Goal: Task Accomplishment & Management: Use online tool/utility

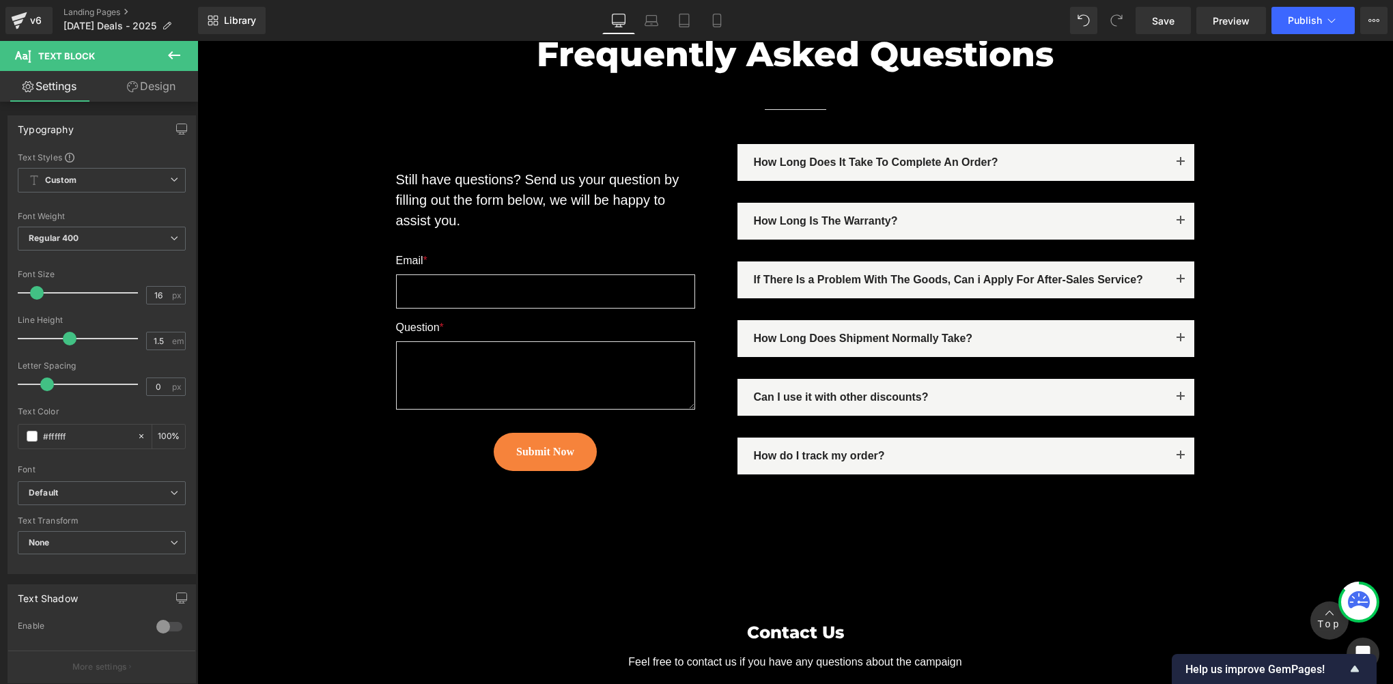
scroll to position [9674, 0]
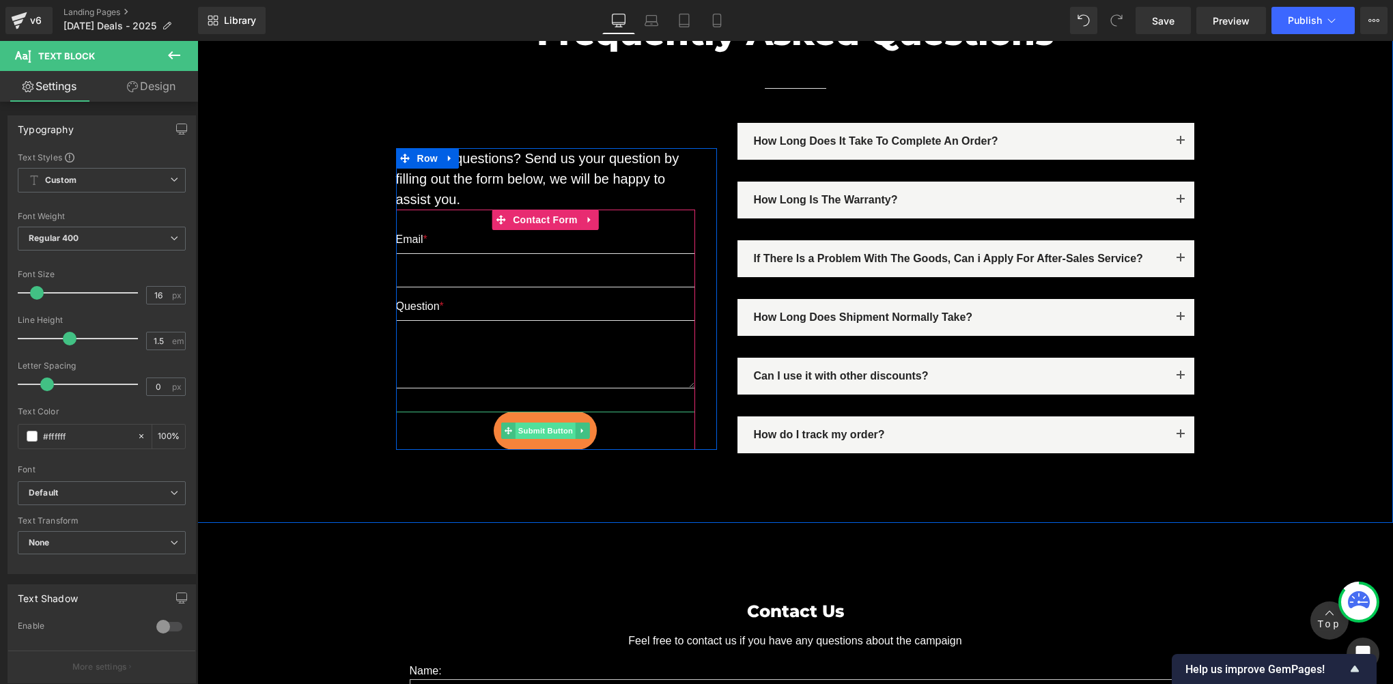
click at [538, 423] on span "Submit Button" at bounding box center [545, 431] width 60 height 16
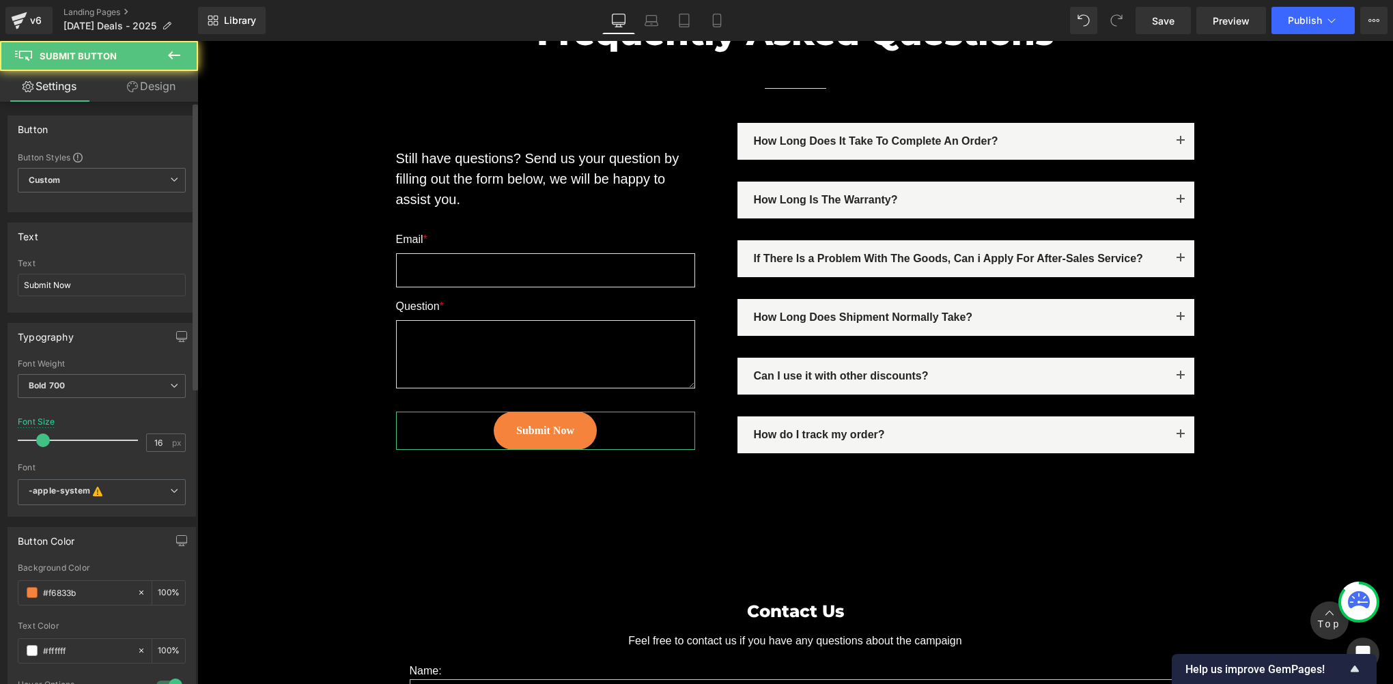
scroll to position [227, 0]
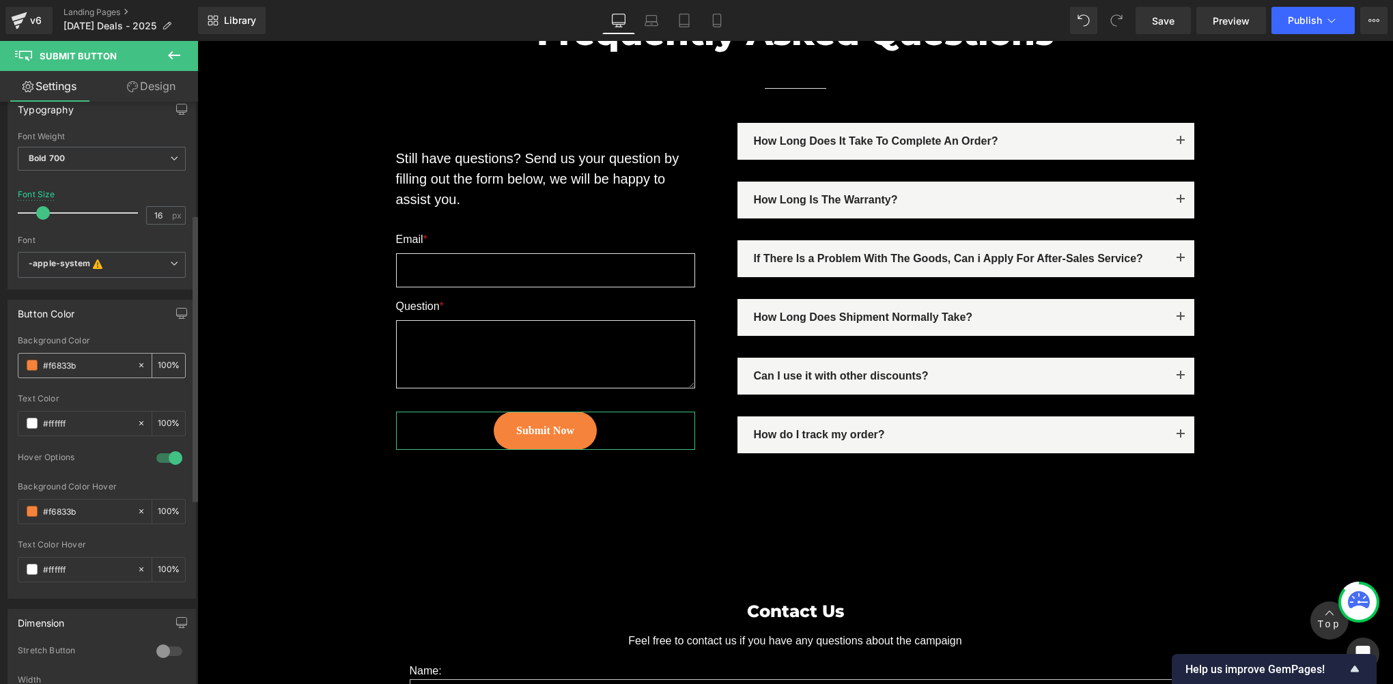
click at [79, 358] on input "#f6833b" at bounding box center [86, 365] width 87 height 15
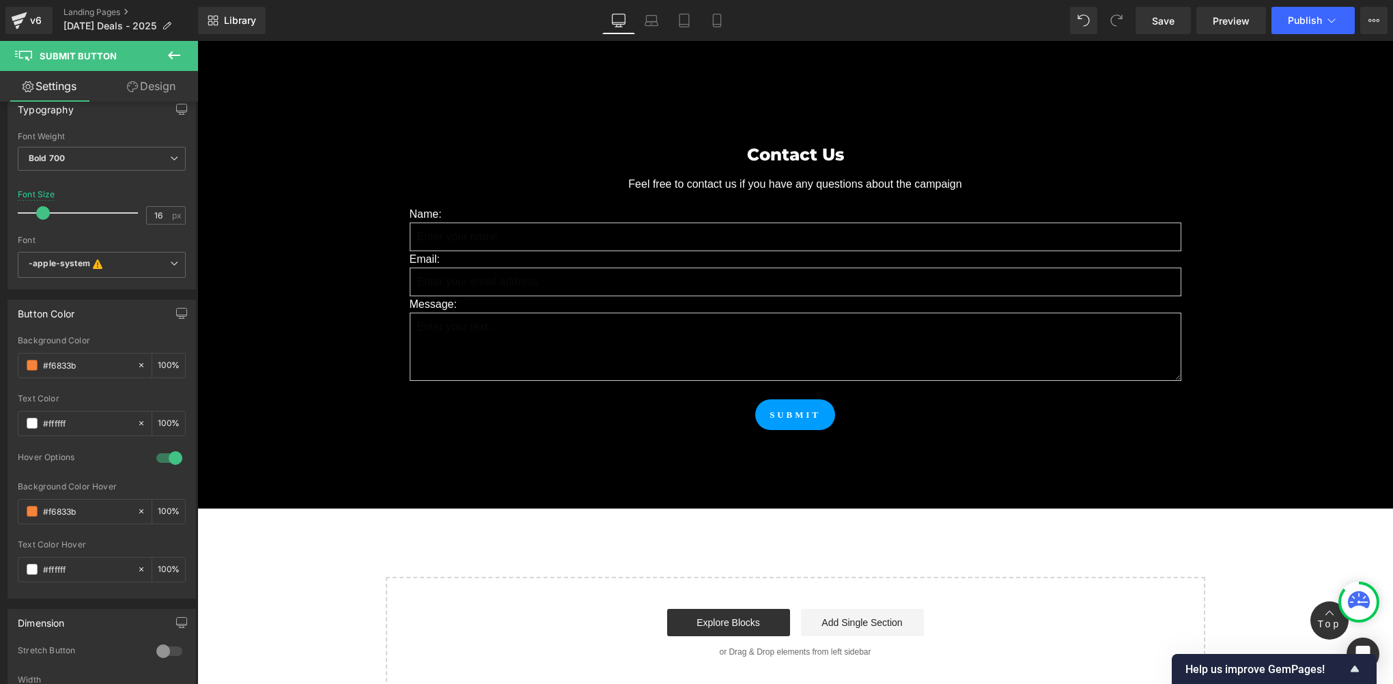
scroll to position [9902, 0]
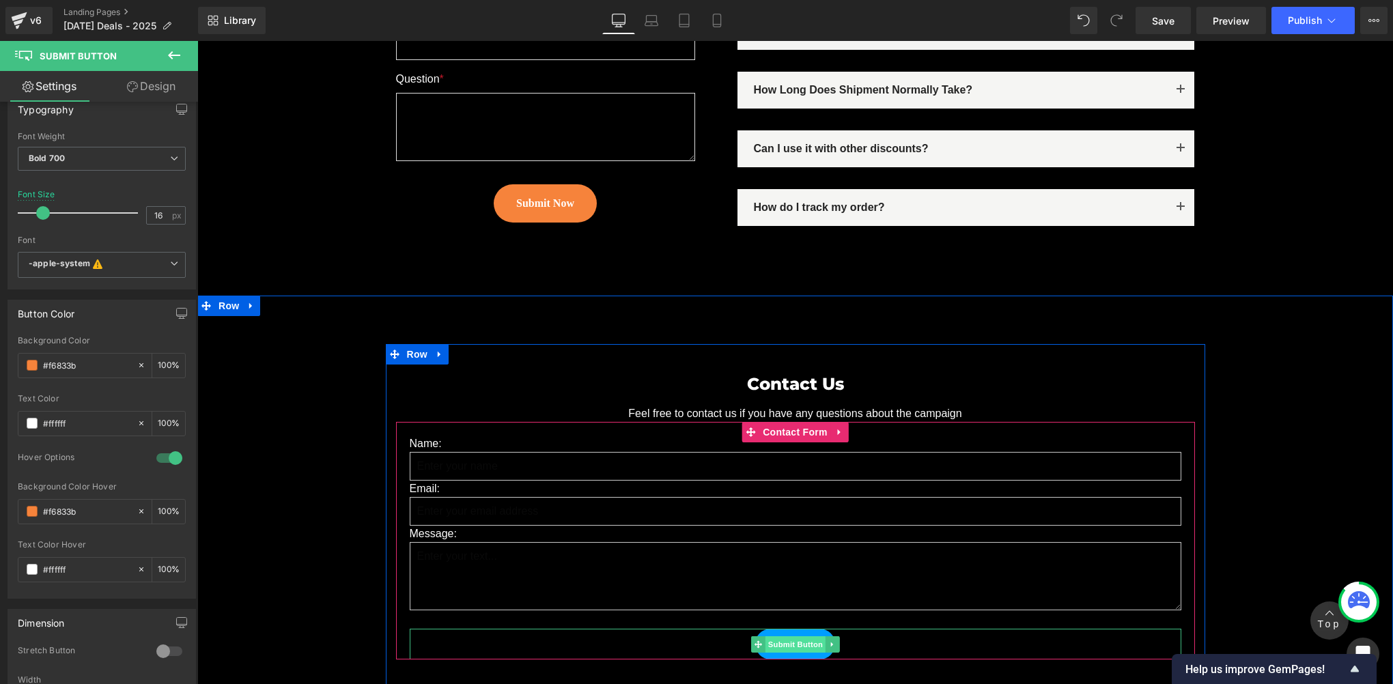
click at [776, 637] on span "Submit Button" at bounding box center [795, 645] width 60 height 16
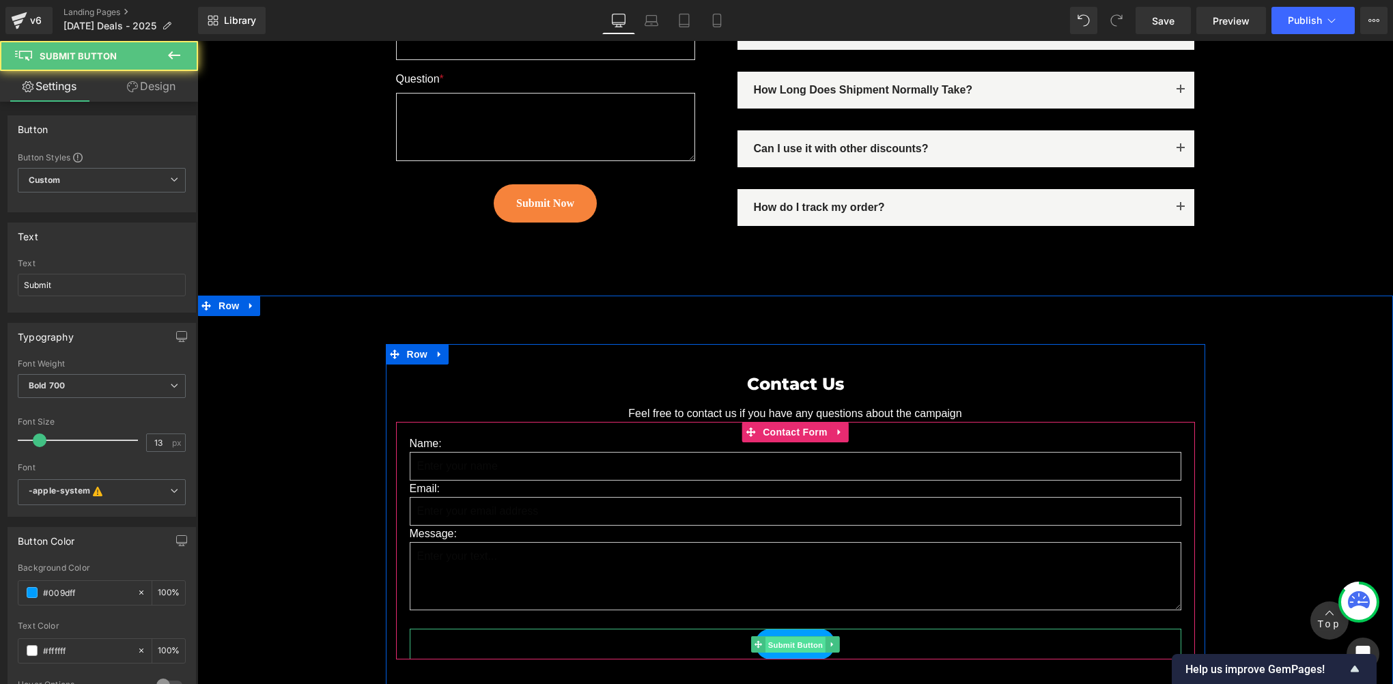
click at [776, 637] on span "Submit Button" at bounding box center [795, 645] width 60 height 16
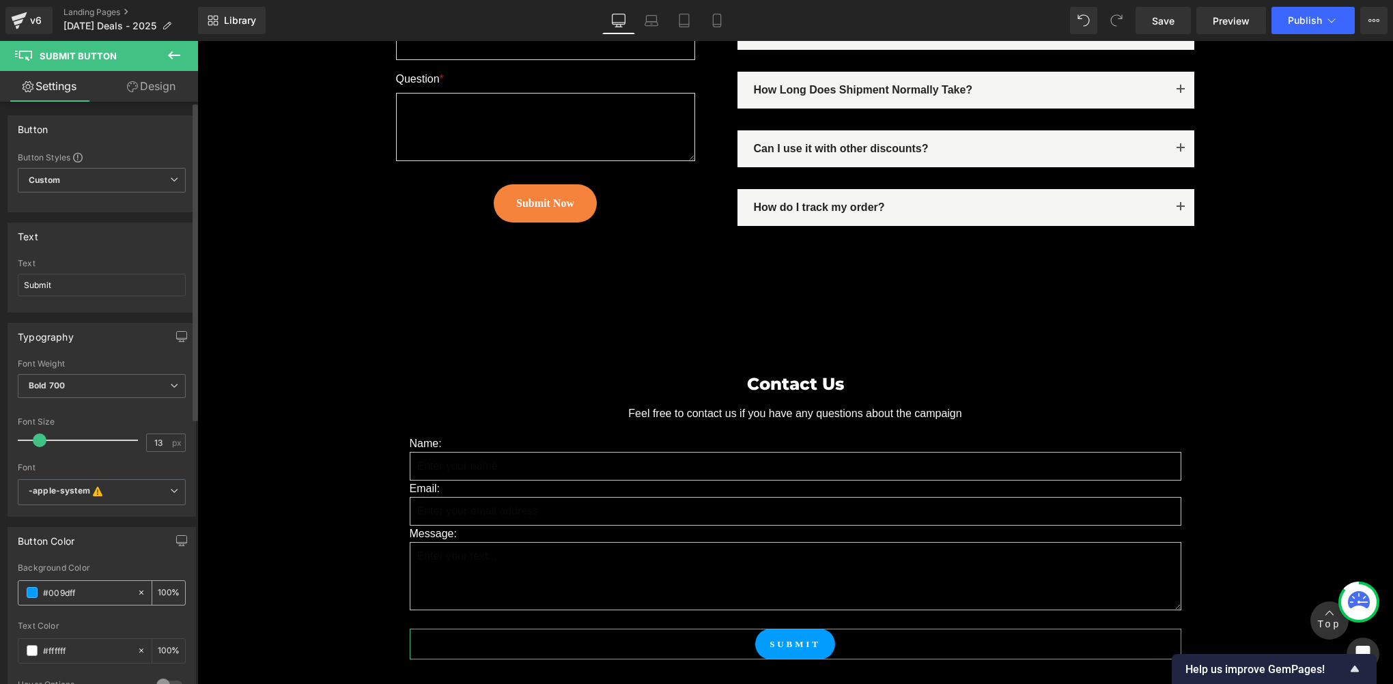
click at [99, 592] on input "#009dff" at bounding box center [86, 592] width 87 height 15
paste input "f6833b"
type input "#f6833b"
click at [1150, 24] on link "Save" at bounding box center [1163, 20] width 55 height 27
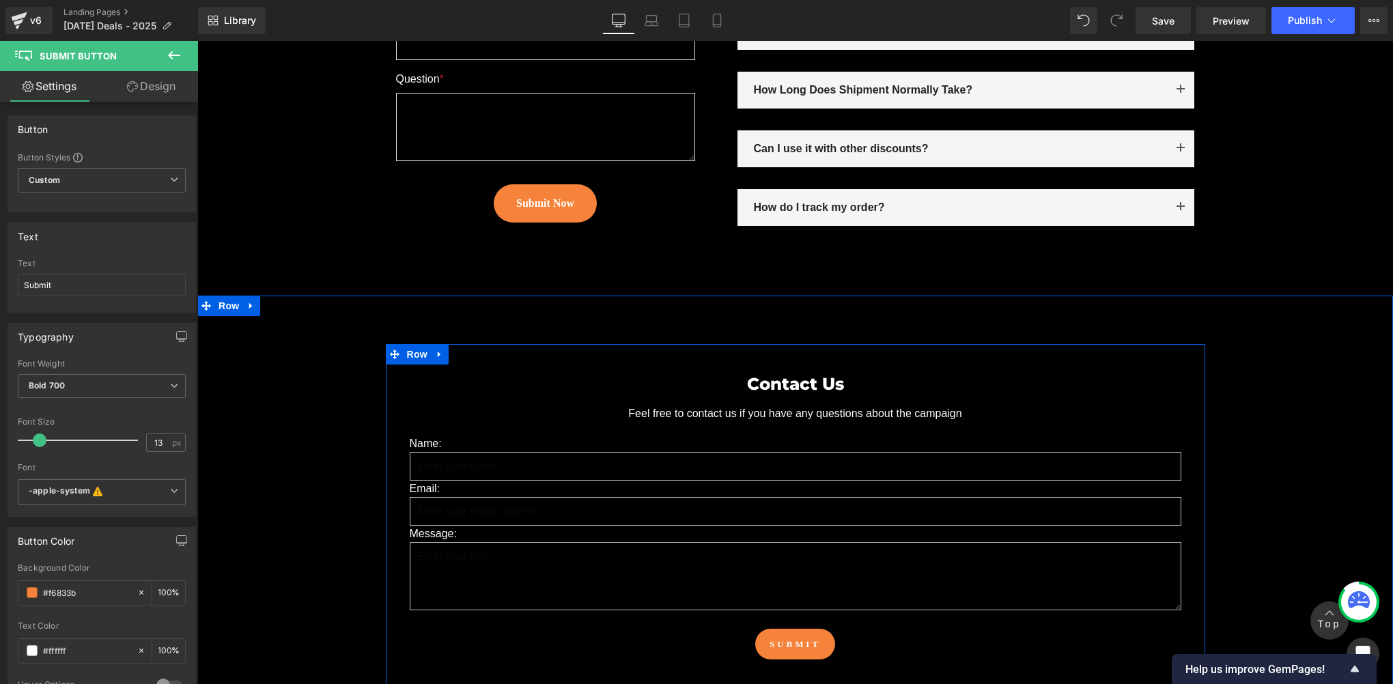
scroll to position [10129, 0]
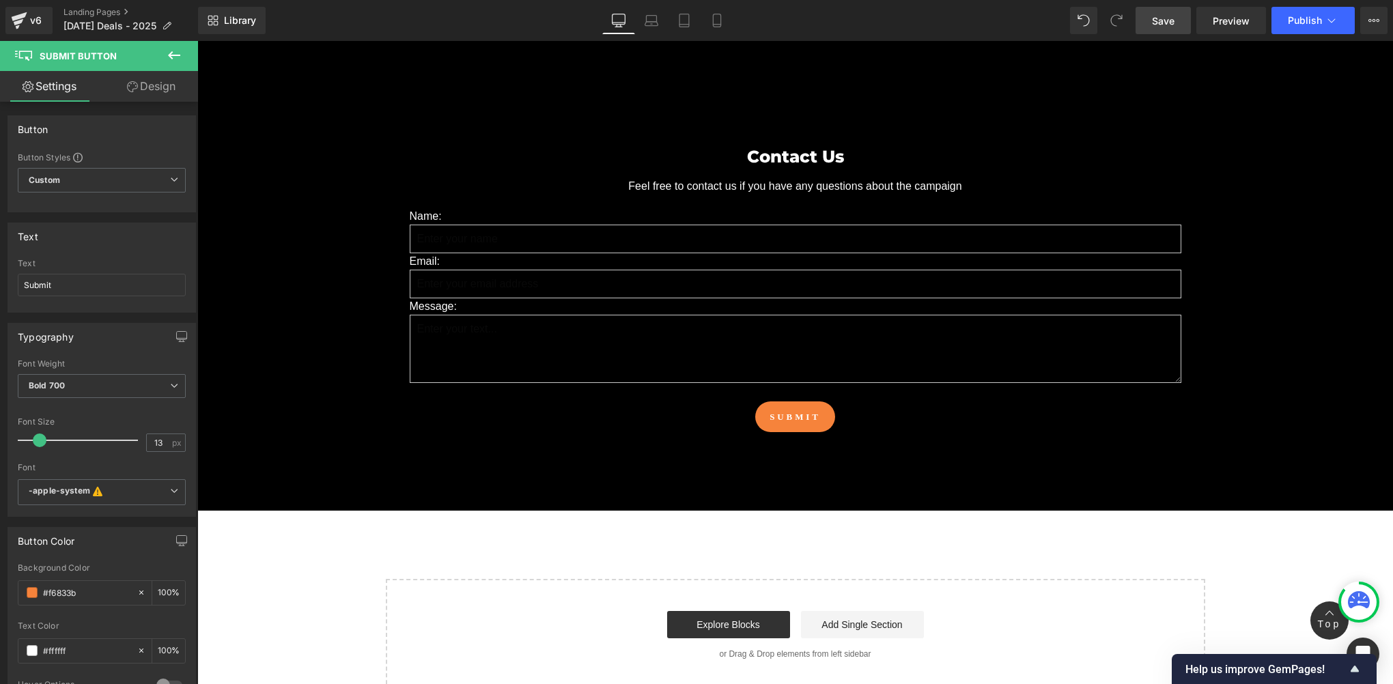
drag, startPoint x: 1170, startPoint y: 17, endPoint x: 1154, endPoint y: 28, distance: 19.1
click at [1170, 17] on span "Save" at bounding box center [1163, 21] width 23 height 14
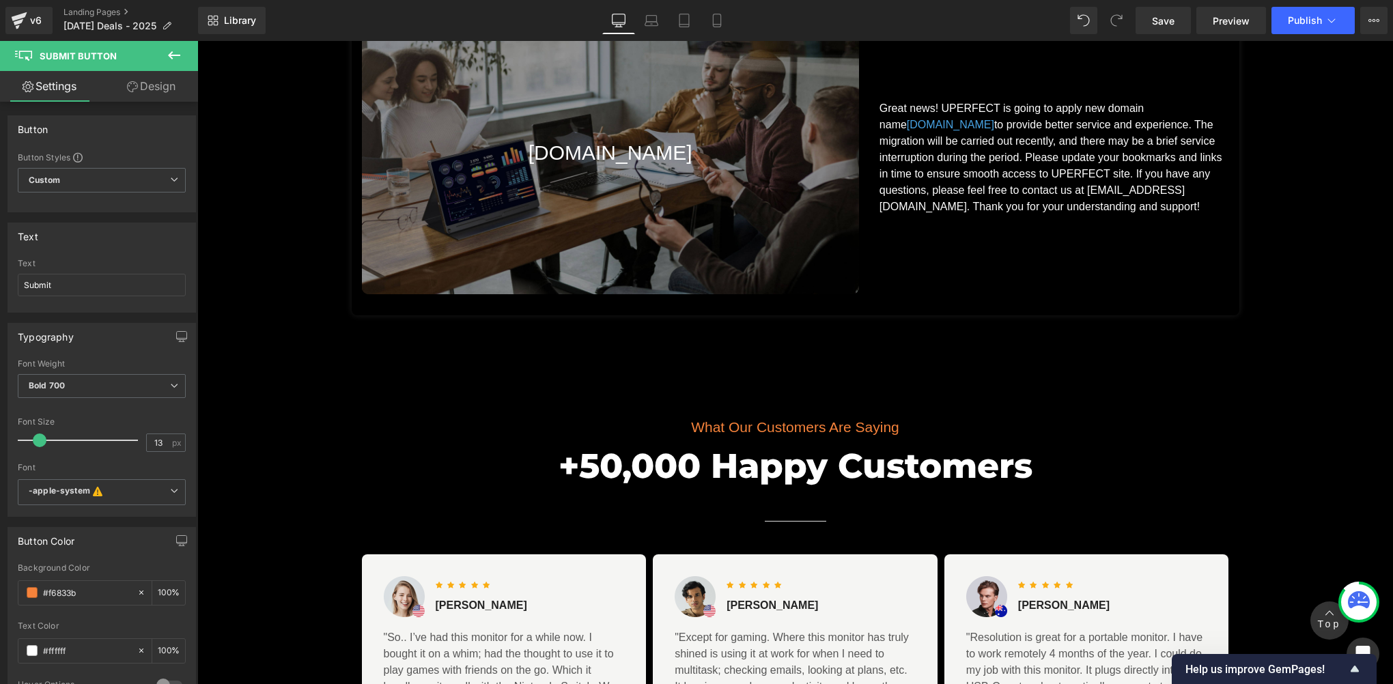
scroll to position [8080, 0]
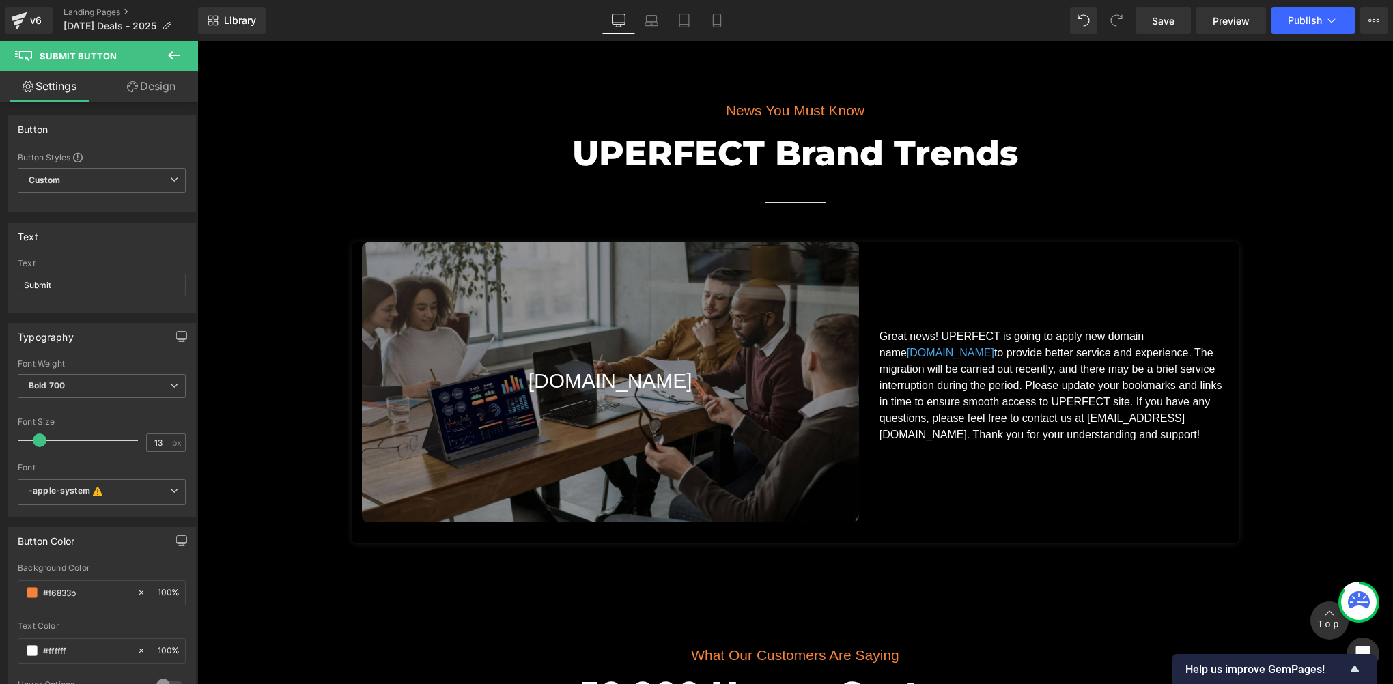
click at [273, 221] on div "News You Must Know Text Block UPERFECT Brand Trends Heading Separator Row [DOMA…" at bounding box center [795, 308] width 1196 height 471
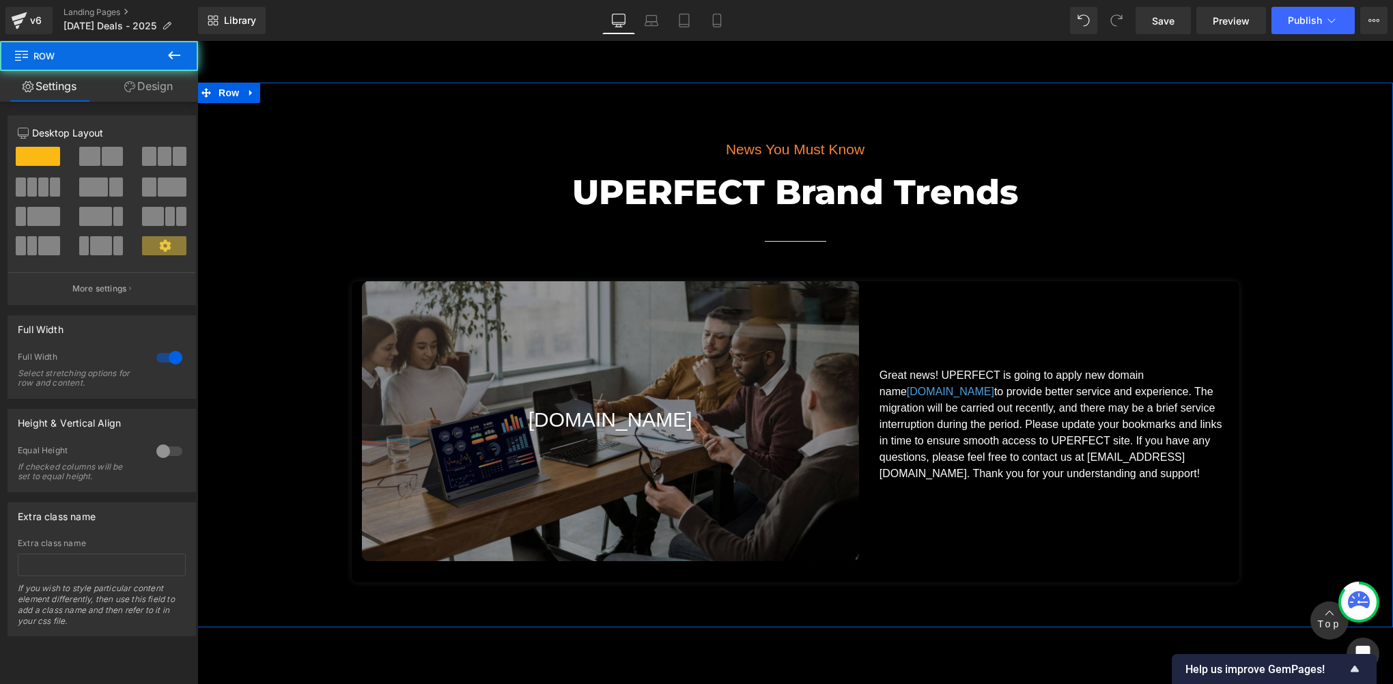
scroll to position [7852, 0]
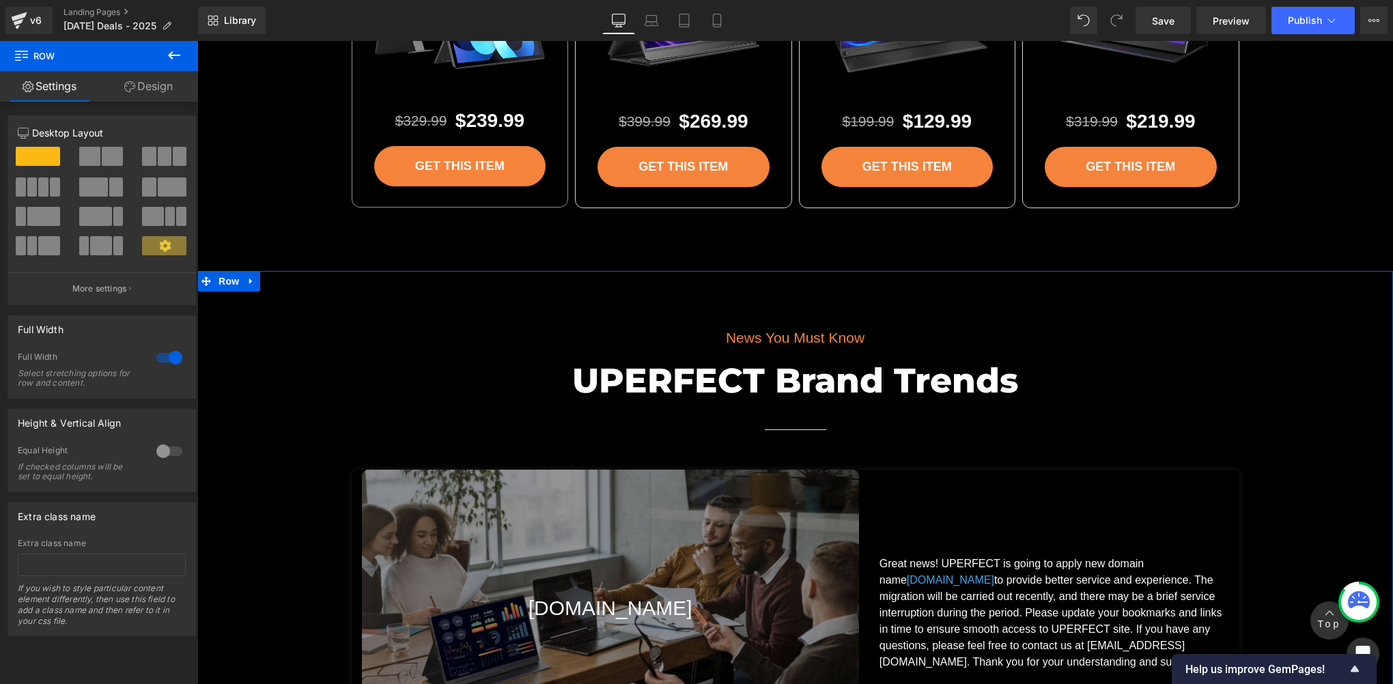
drag, startPoint x: 279, startPoint y: 330, endPoint x: 276, endPoint y: 304, distance: 26.1
click at [277, 330] on div "News You Must Know Text Block UPERFECT Brand Trends Heading Separator Row [DOMA…" at bounding box center [795, 536] width 1196 height 471
click at [238, 316] on div "News You Must Know Text Block UPERFECT Brand Trends Heading Separator Row [DOMA…" at bounding box center [795, 536] width 1196 height 471
click at [251, 280] on link at bounding box center [251, 281] width 18 height 20
click at [282, 280] on icon at bounding box center [287, 282] width 10 height 10
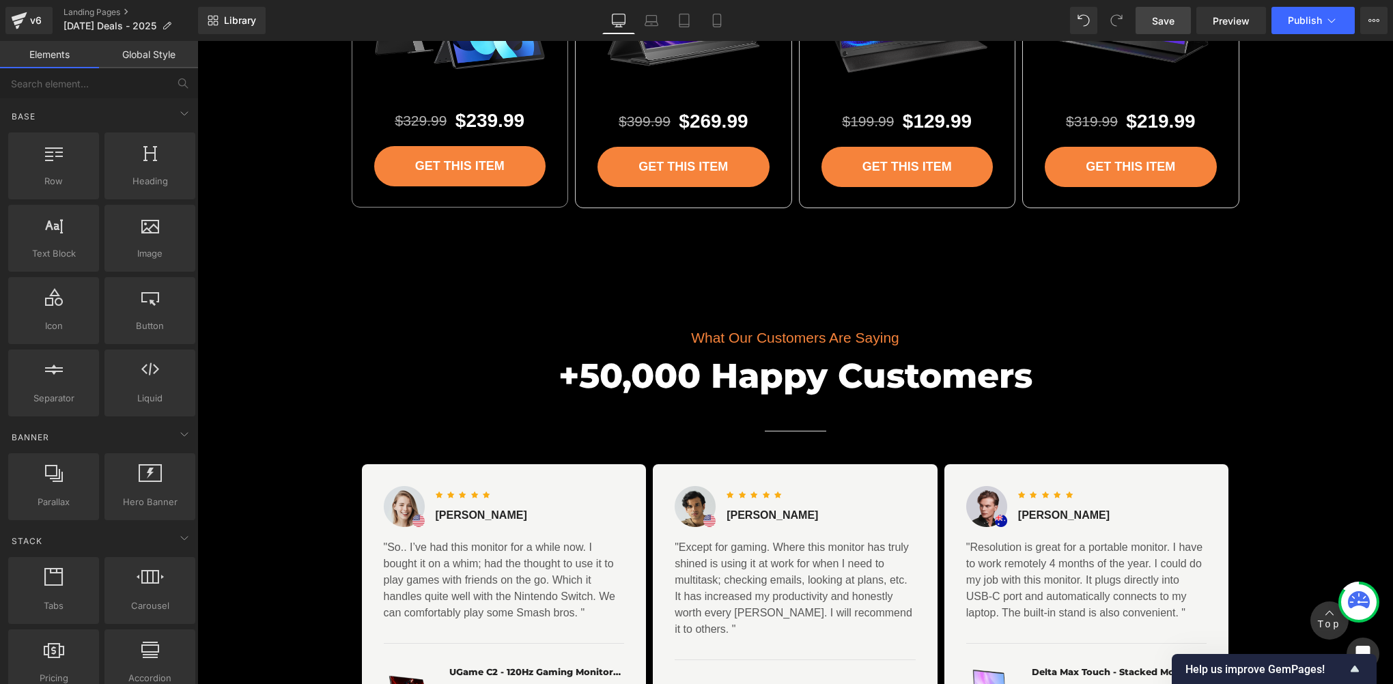
click at [1169, 14] on span "Save" at bounding box center [1163, 21] width 23 height 14
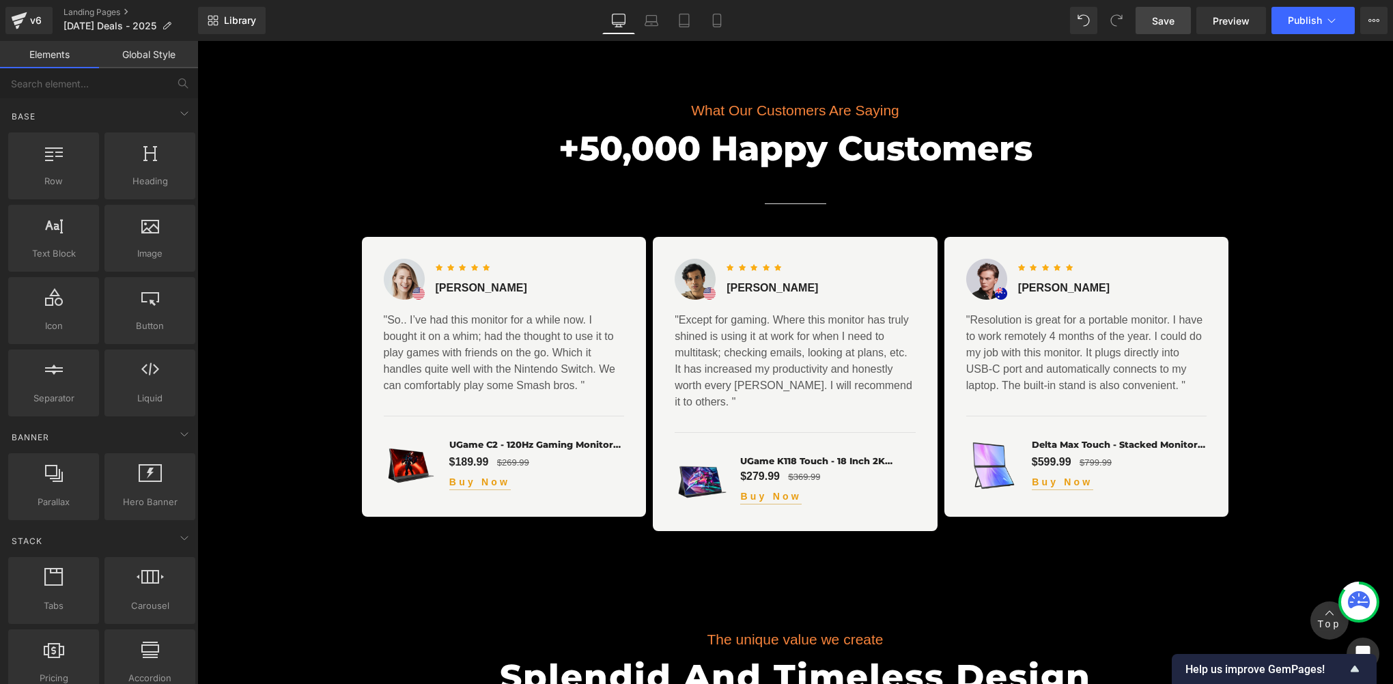
click at [1171, 21] on span "Save" at bounding box center [1163, 21] width 23 height 14
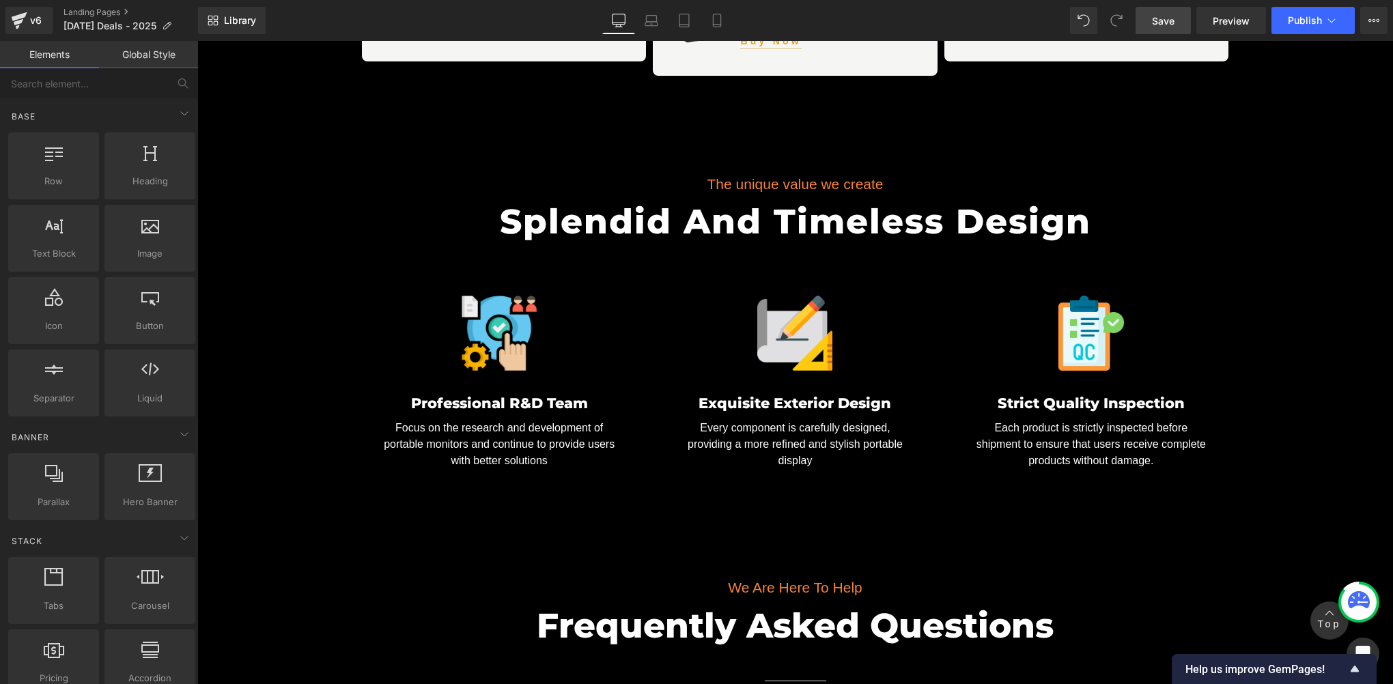
click at [1172, 18] on span "Save" at bounding box center [1163, 21] width 23 height 14
